Goal: Communication & Community: Answer question/provide support

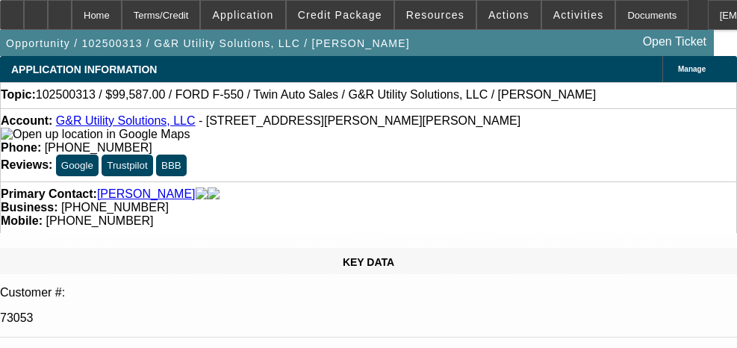
select select "0"
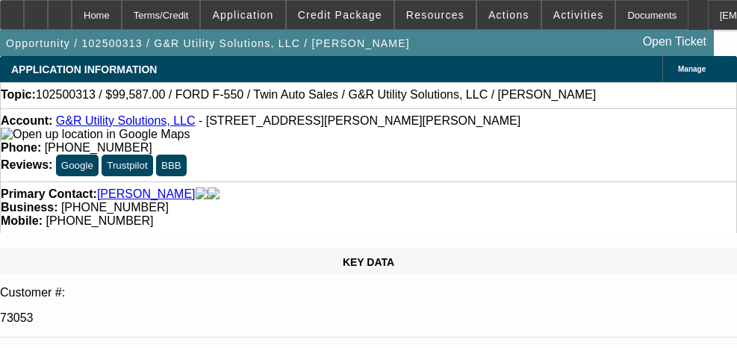
select select "0"
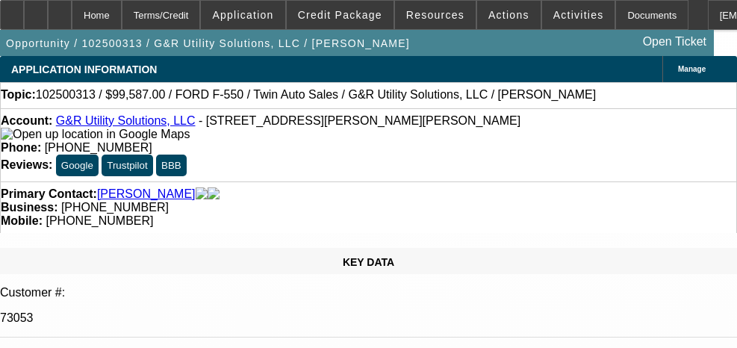
select select "0"
select select "1"
select select "6"
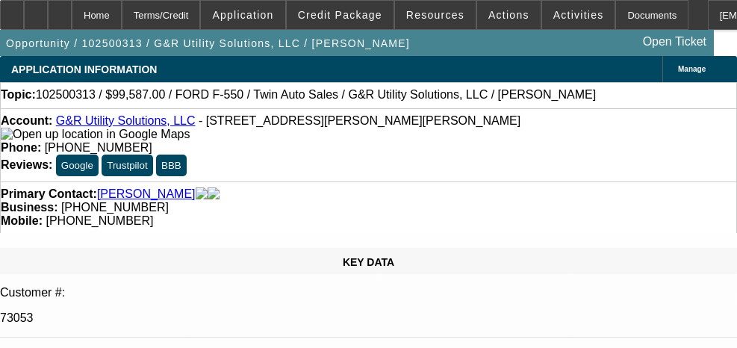
select select "1"
select select "6"
select select "1"
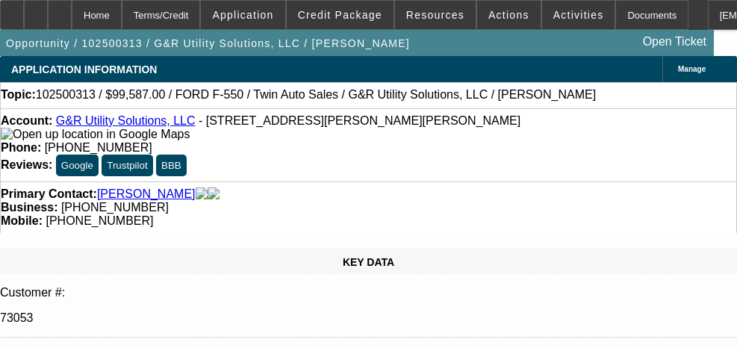
select select "6"
select select "1"
select select "6"
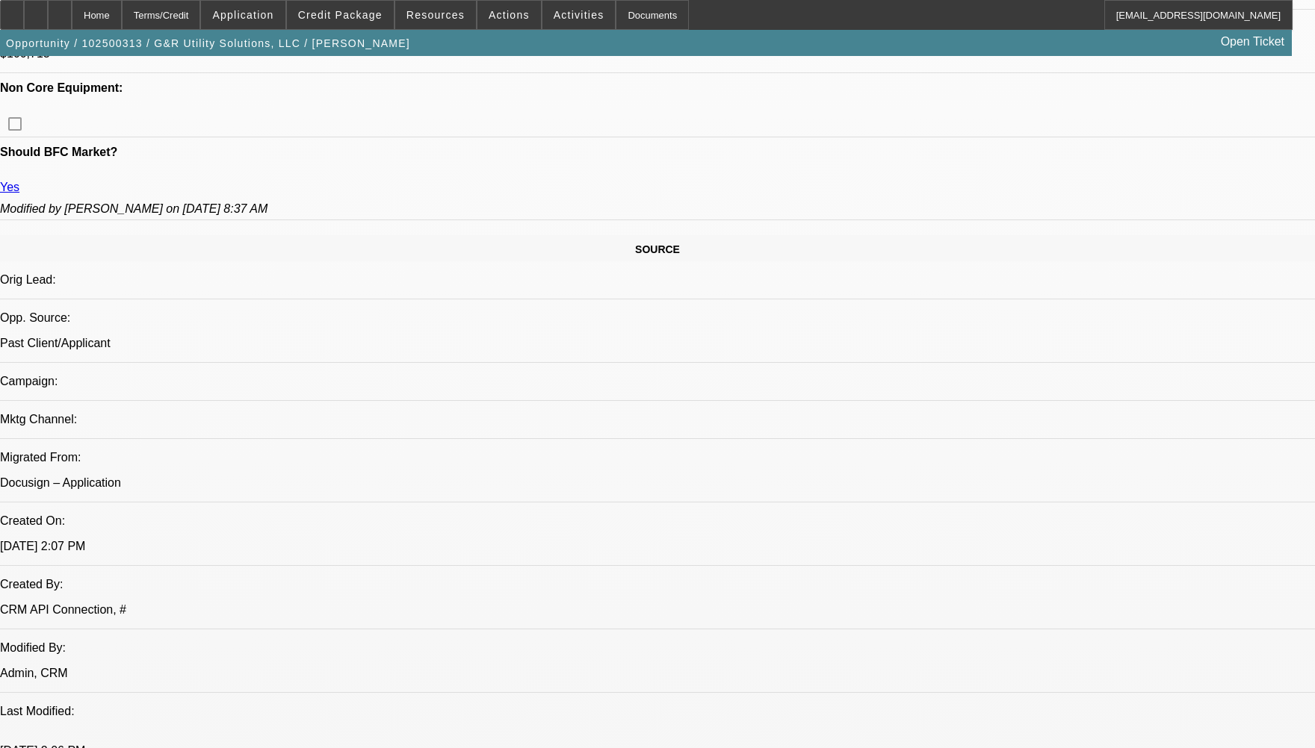
scroll to position [373, 0]
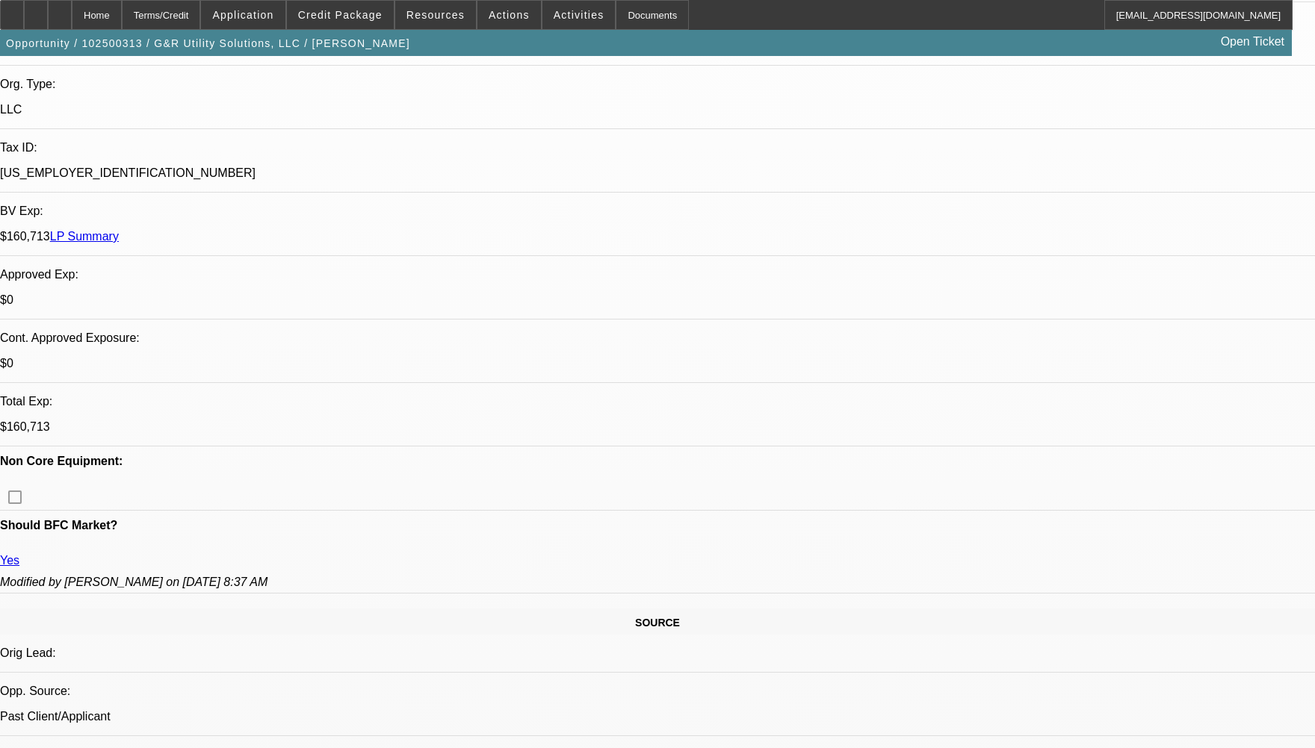
radio input "true"
type textarea "CUSTOMER HAS 1 ACTIVE CONTRACT HE HAS BEEN PAYING WELL TO BEACON WITHOUT ANY CO…"
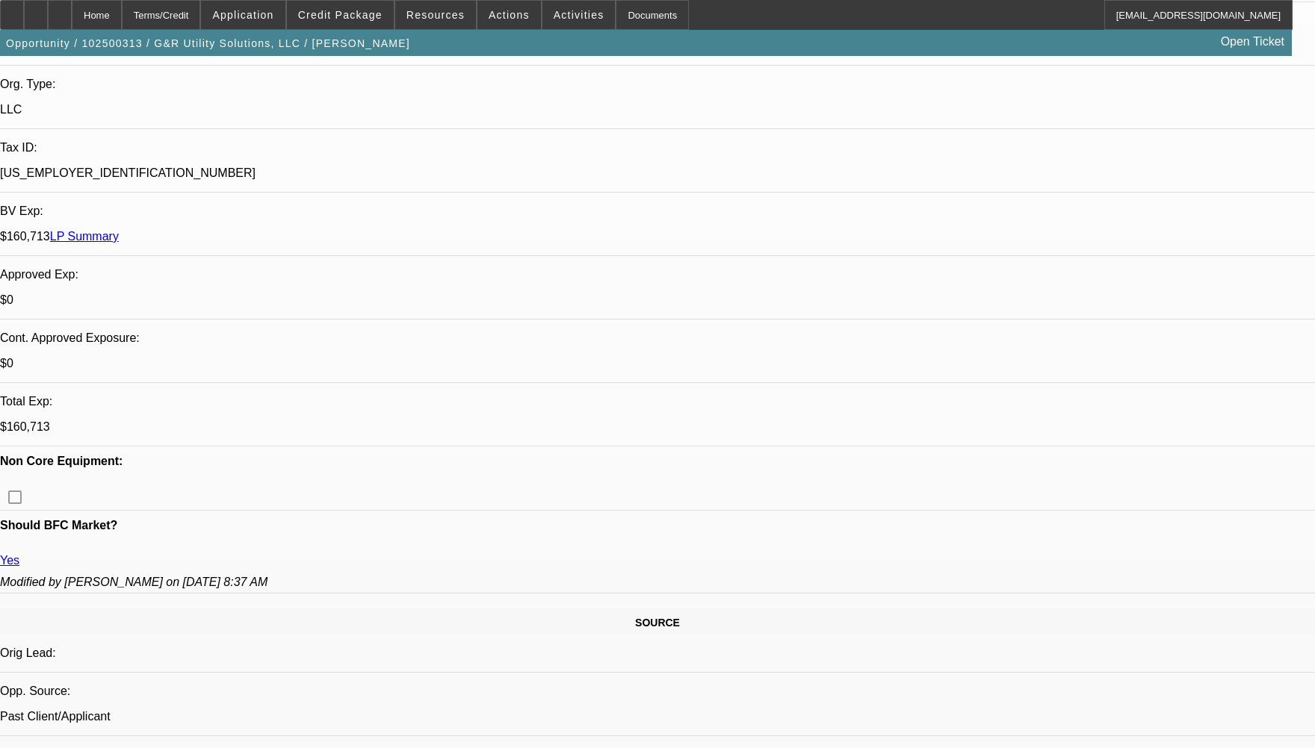
radio input "false"
radio input "true"
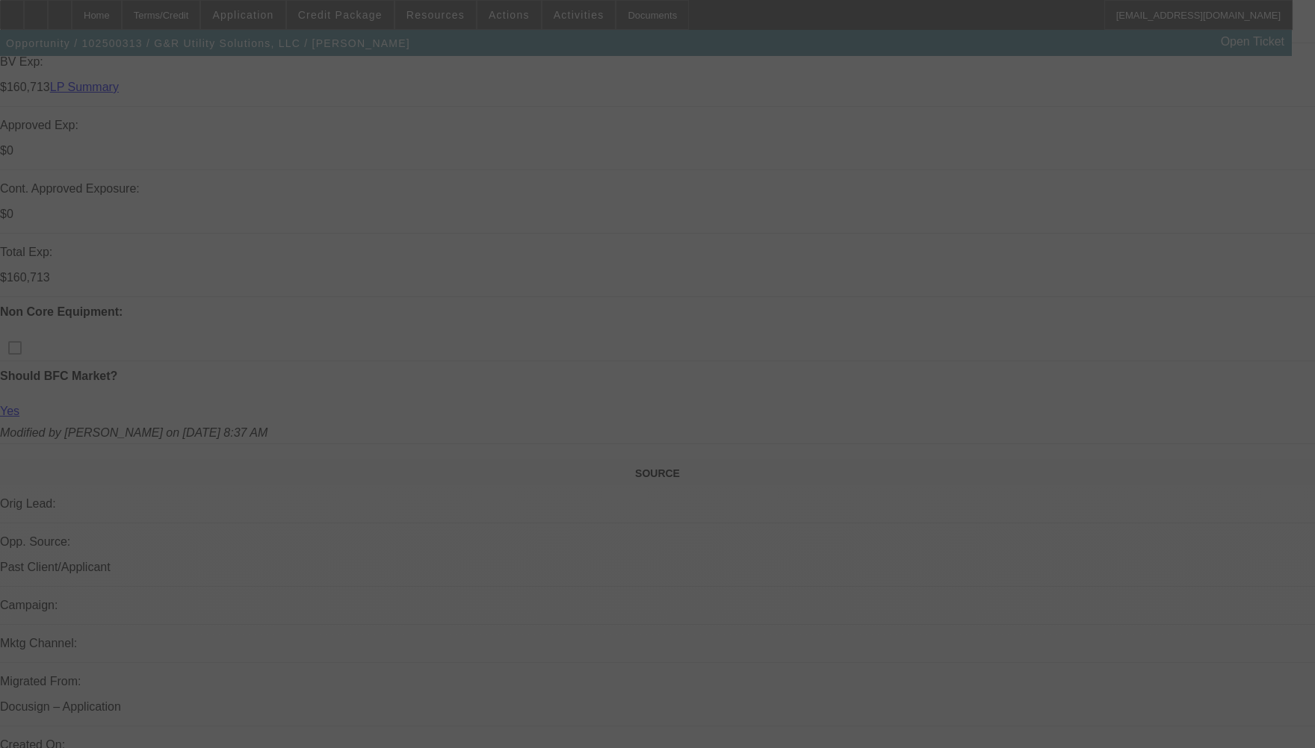
scroll to position [598, 0]
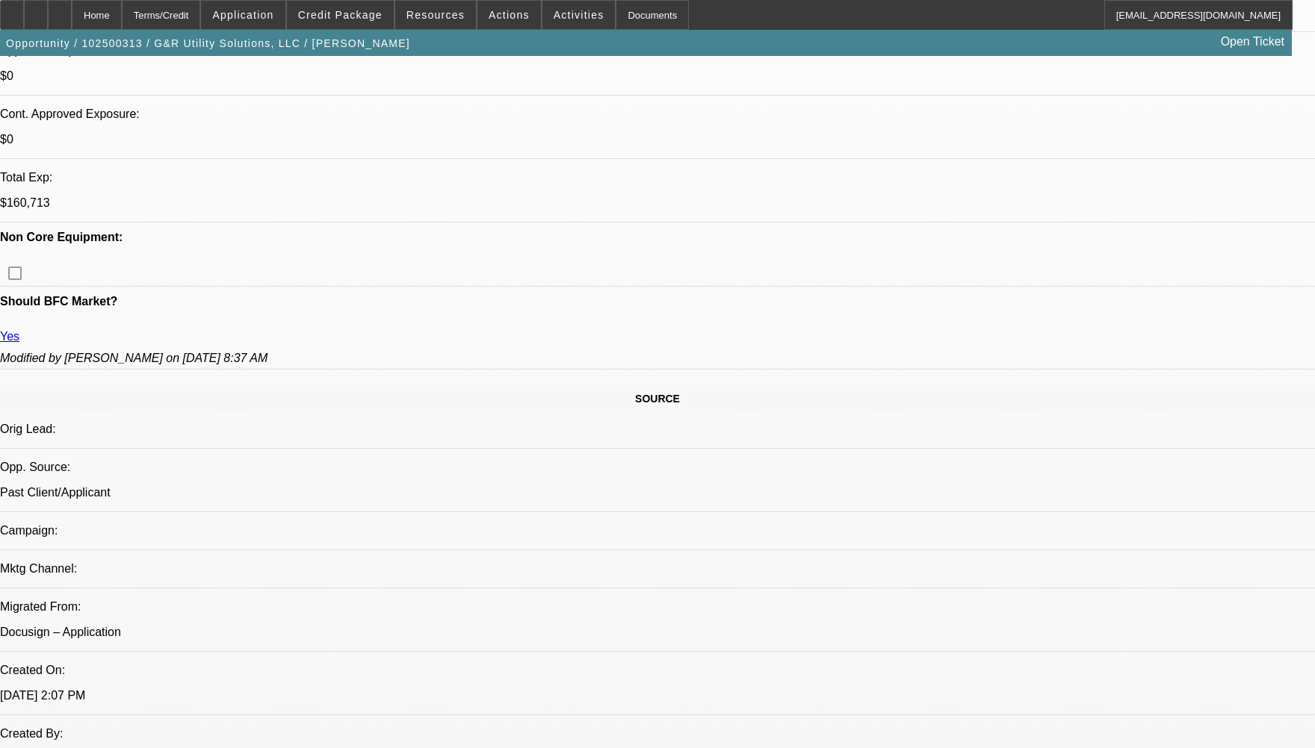
select select "0"
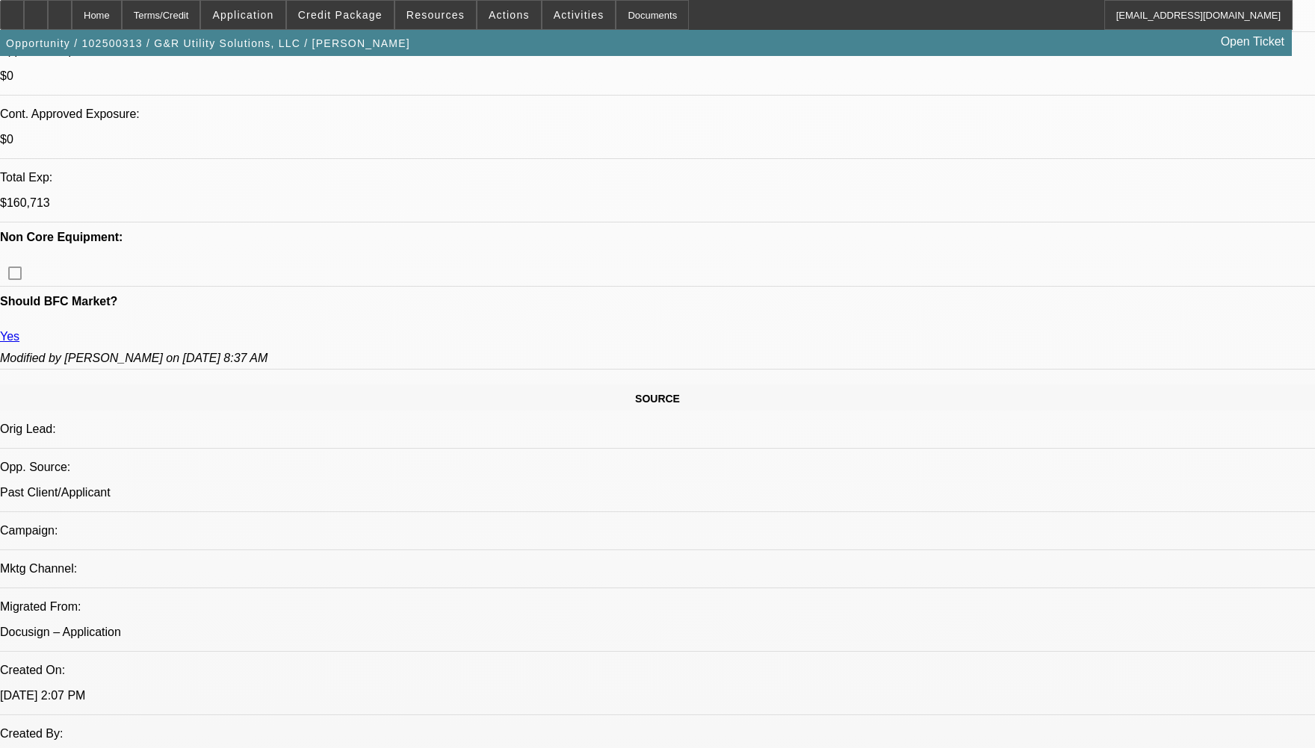
select select "0"
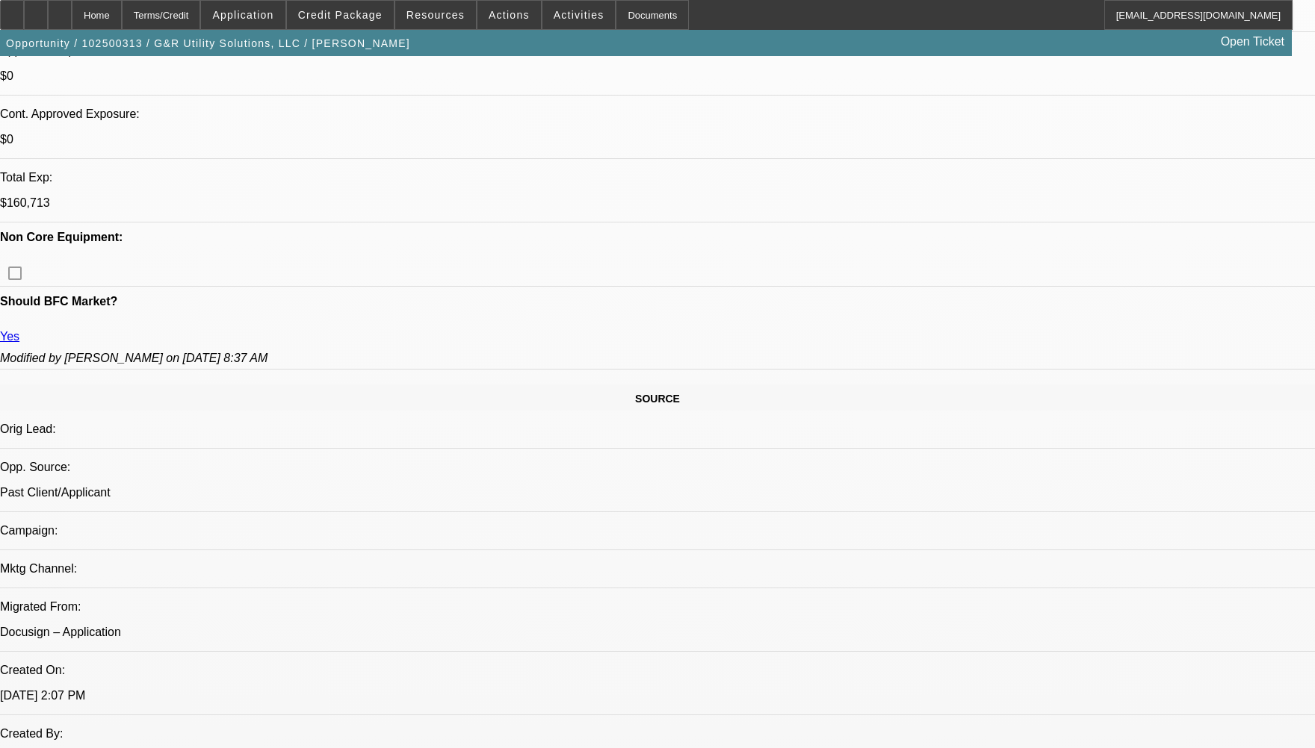
select select "0"
select select "1"
select select "6"
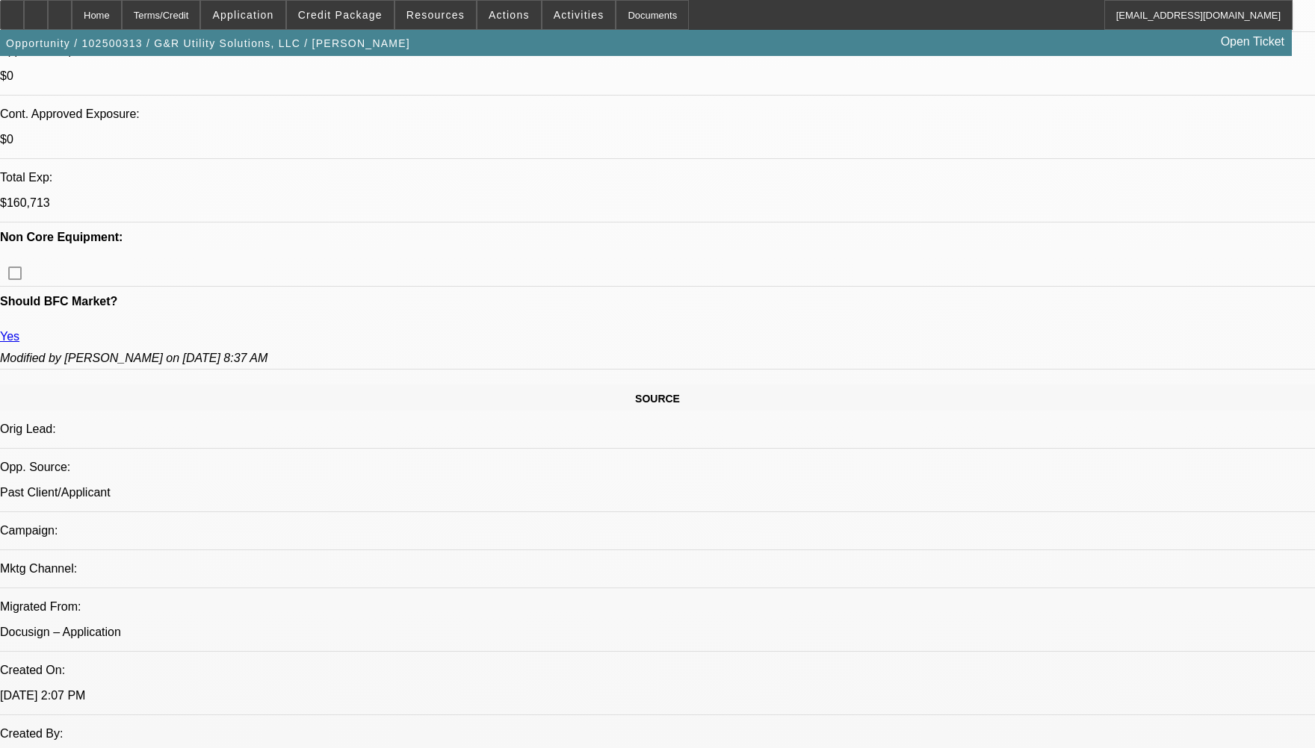
select select "1"
select select "6"
select select "1"
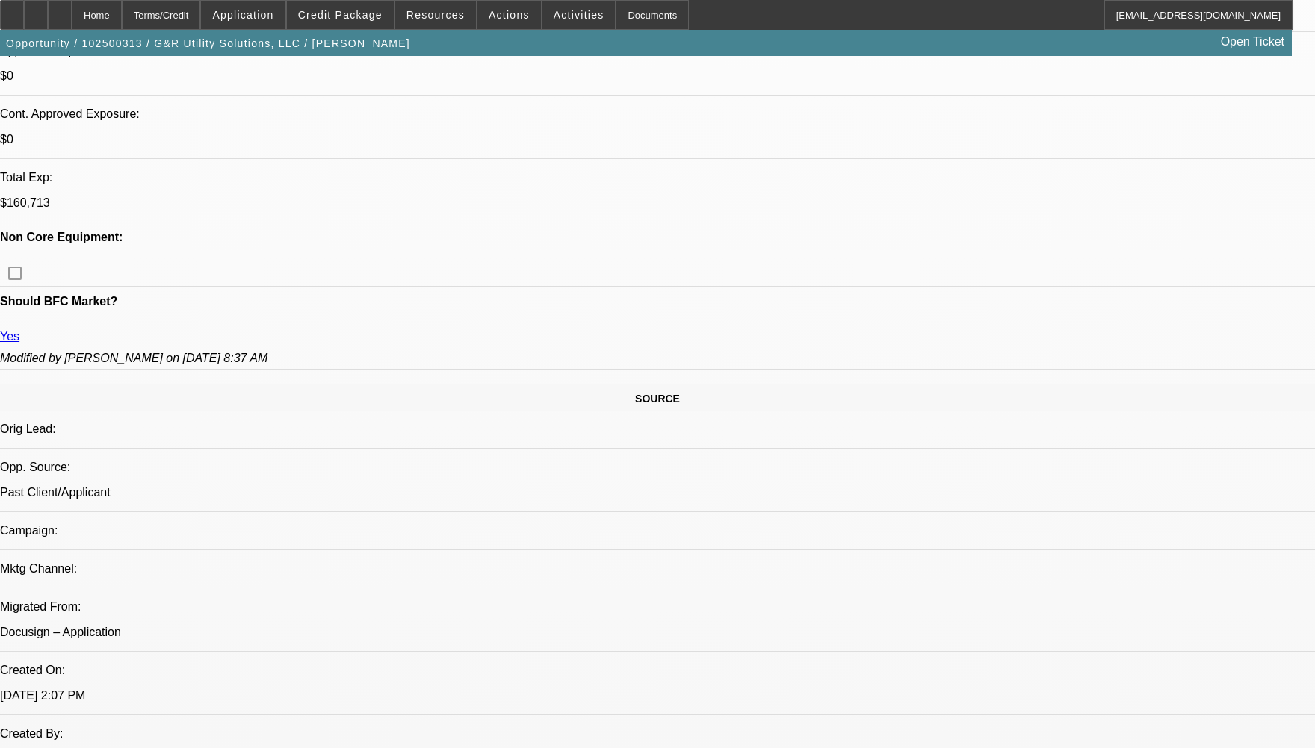
select select "6"
select select "1"
select select "6"
